Goal: Task Accomplishment & Management: Complete application form

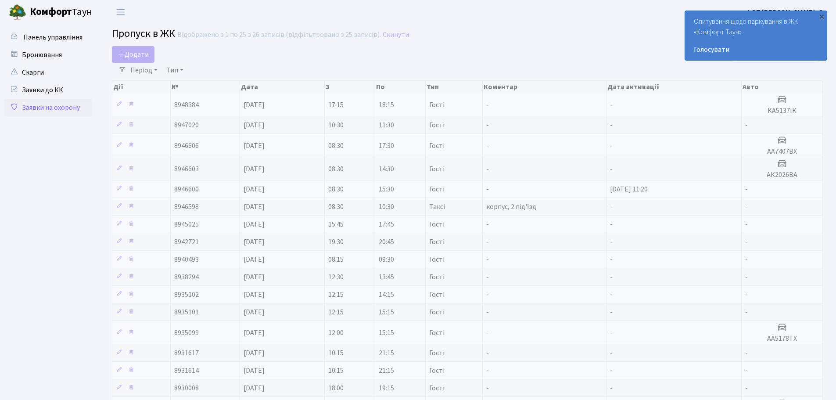
select select "25"
click at [149, 53] on link "Додати" at bounding box center [133, 54] width 43 height 17
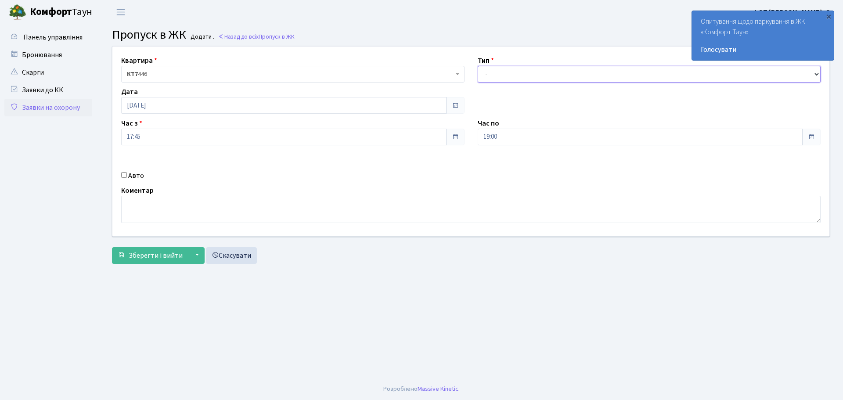
click at [509, 68] on select "- Доставка Таксі Гості Сервіс" at bounding box center [649, 74] width 343 height 17
select select "3"
click at [478, 66] on select "- Доставка Таксі Гості Сервіс" at bounding box center [649, 74] width 343 height 17
click at [120, 173] on div "Авто" at bounding box center [293, 175] width 356 height 11
click at [122, 175] on input "Авто" at bounding box center [124, 175] width 6 height 6
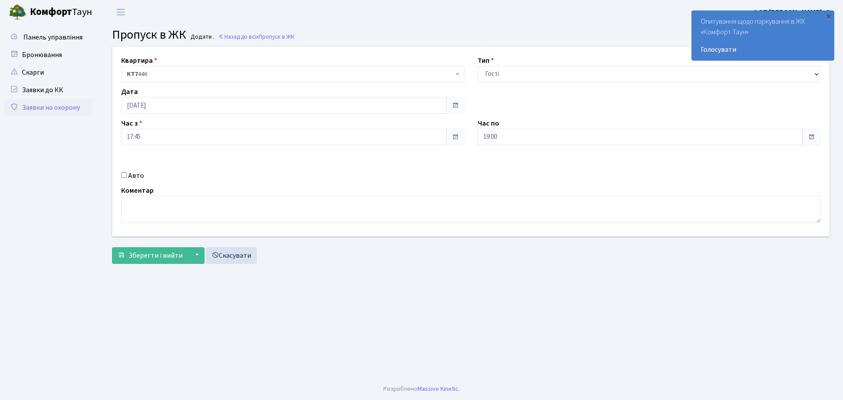
checkbox input "true"
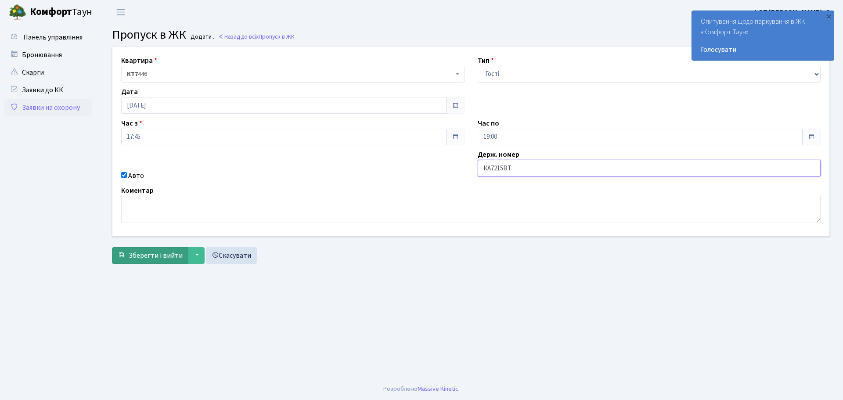
type input "КА7215ВТ"
click at [169, 259] on span "Зберегти і вийти" at bounding box center [156, 256] width 54 height 10
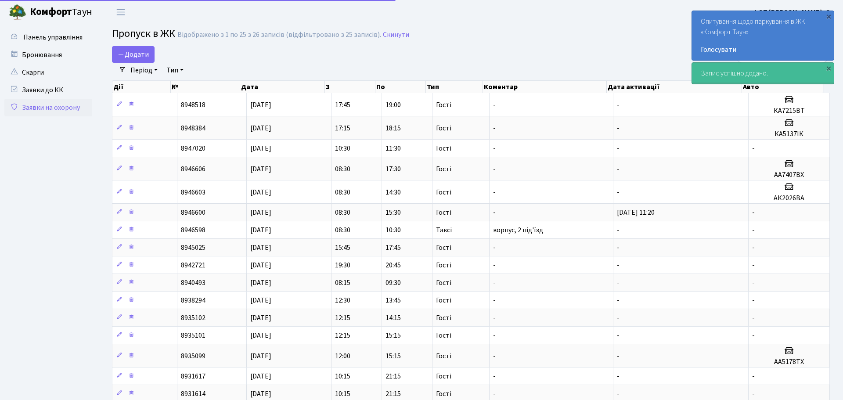
select select "25"
